Goal: Find specific page/section: Find specific page/section

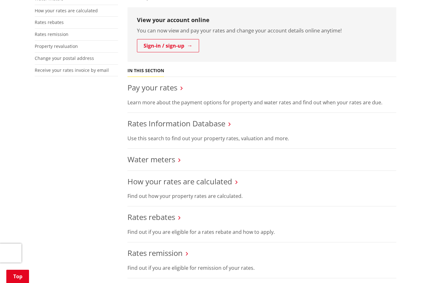
scroll to position [171, 0]
click at [187, 126] on link "Rates Information Database" at bounding box center [176, 123] width 98 height 10
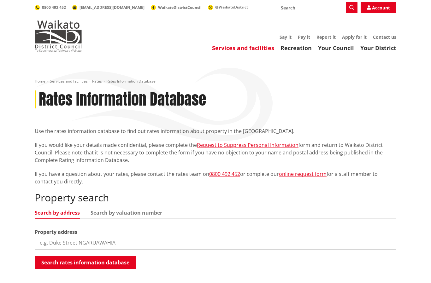
click at [62, 246] on input "search" at bounding box center [215, 243] width 361 height 14
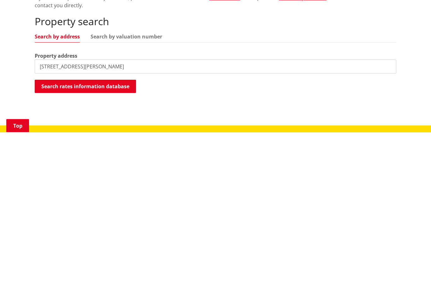
type input "203b Andrews road tuakau"
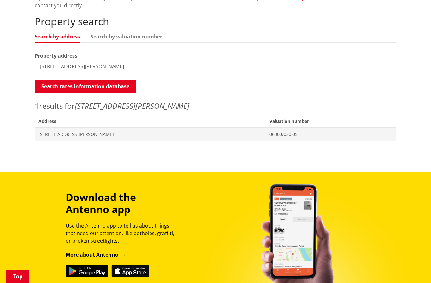
click at [75, 136] on span "203B Andrews Road TUAKAU" at bounding box center [149, 134] width 223 height 6
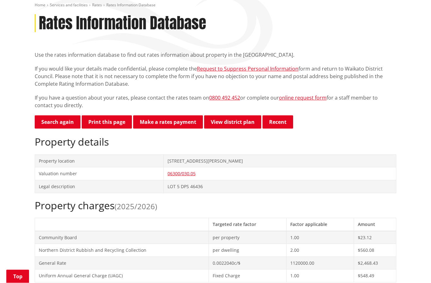
scroll to position [76, 0]
click at [228, 124] on link "View district plan" at bounding box center [232, 121] width 57 height 13
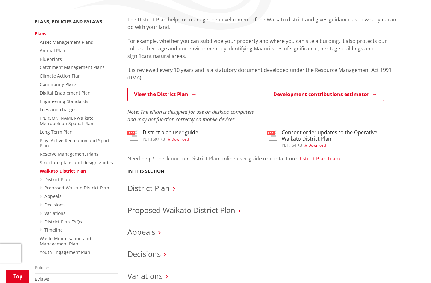
scroll to position [94, 0]
